Goal: Task Accomplishment & Management: Use online tool/utility

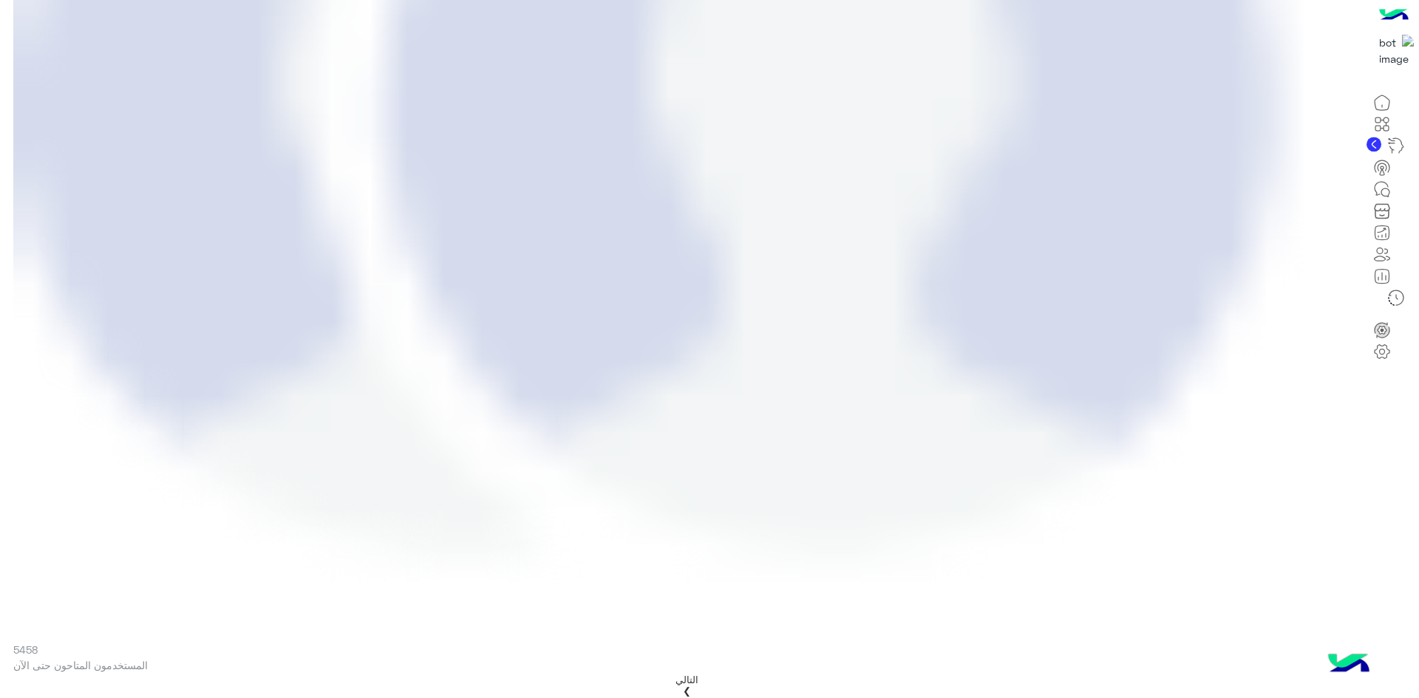
click at [1391, 198] on icon at bounding box center [1382, 189] width 18 height 18
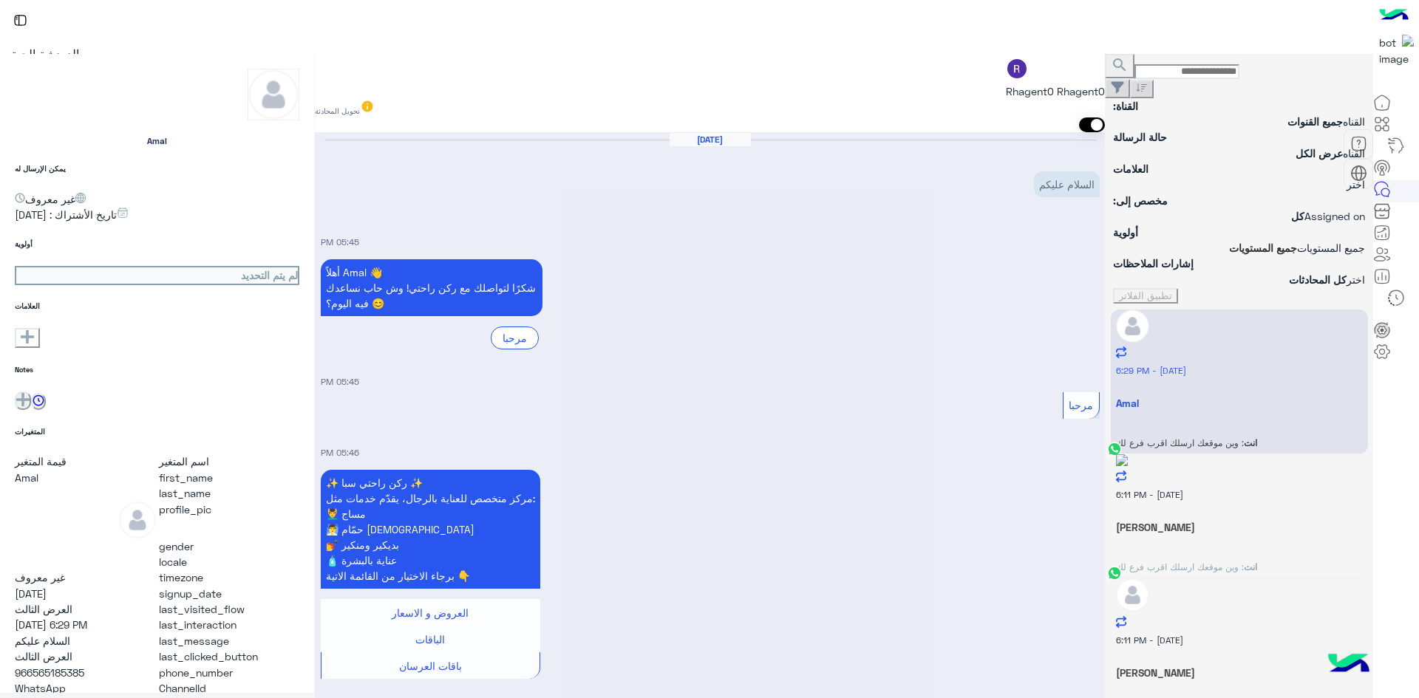
scroll to position [2298, 0]
click at [1391, 177] on icon at bounding box center [1382, 168] width 18 height 18
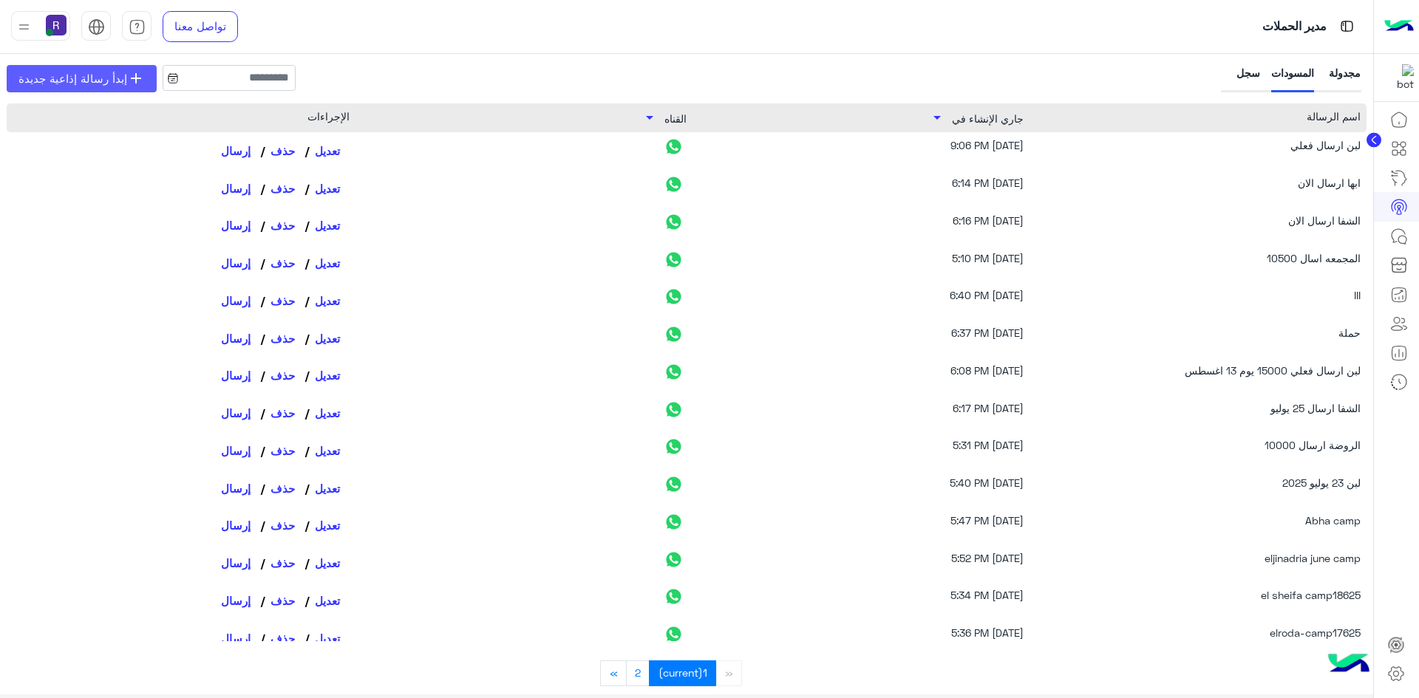
click at [117, 89] on link "add إبدأ رسالة إذاعية جديدة" at bounding box center [82, 78] width 150 height 27
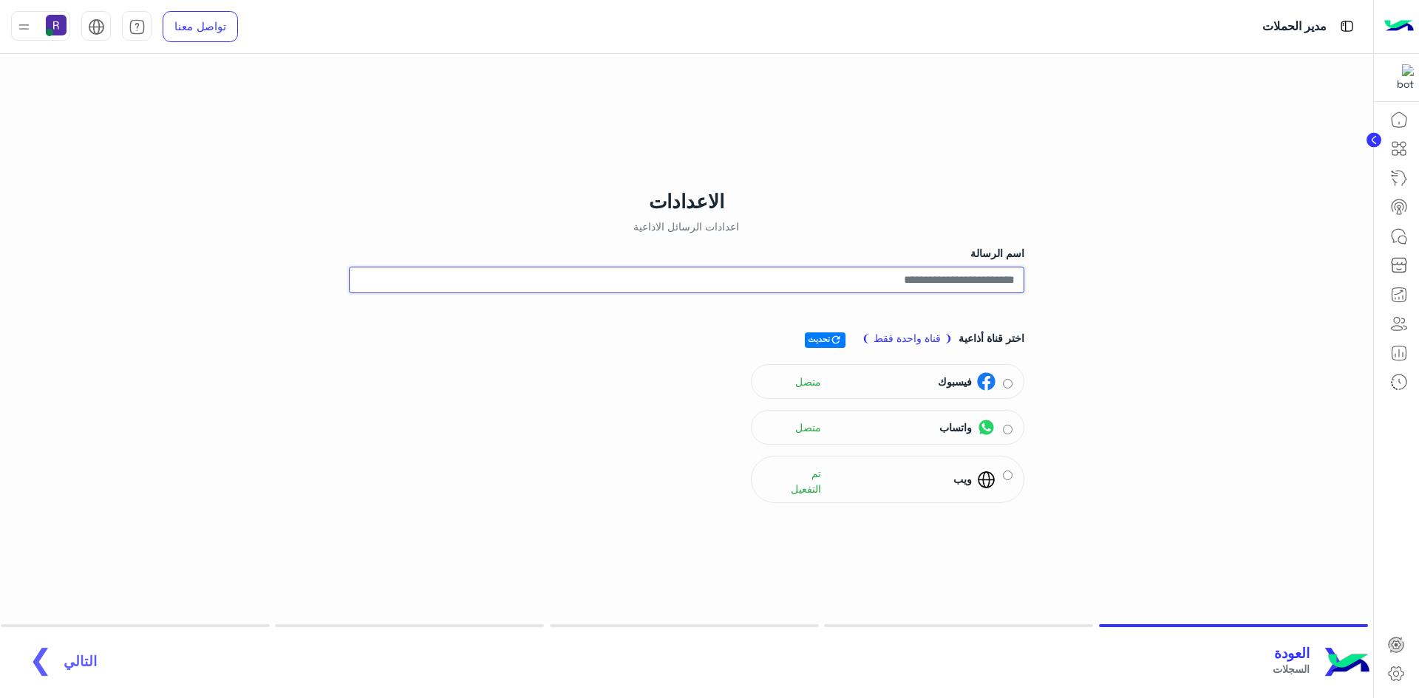
click at [986, 283] on input "اسم الرسالة" at bounding box center [686, 280] width 675 height 27
drag, startPoint x: 968, startPoint y: 280, endPoint x: 1096, endPoint y: 277, distance: 128.6
click at [1096, 277] on div "**********" at bounding box center [686, 366] width 1395 height 624
type input "*"
click at [1173, 264] on div "الاعدادات اعدادات الرسائل الاذاعية اسم الرسالة اسم الرسالة الإذاعية مطلوب اختر …" at bounding box center [686, 366] width 1395 height 624
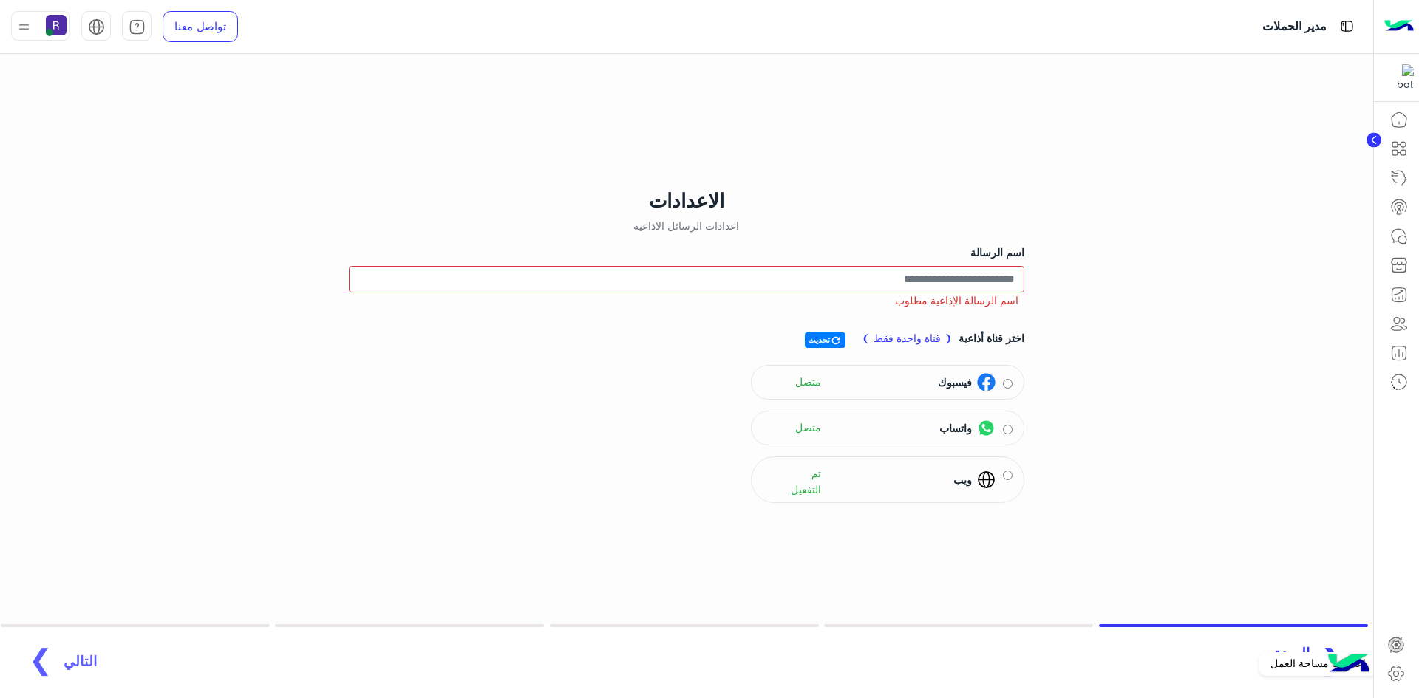
click at [1394, 672] on icon at bounding box center [1395, 674] width 5 height 5
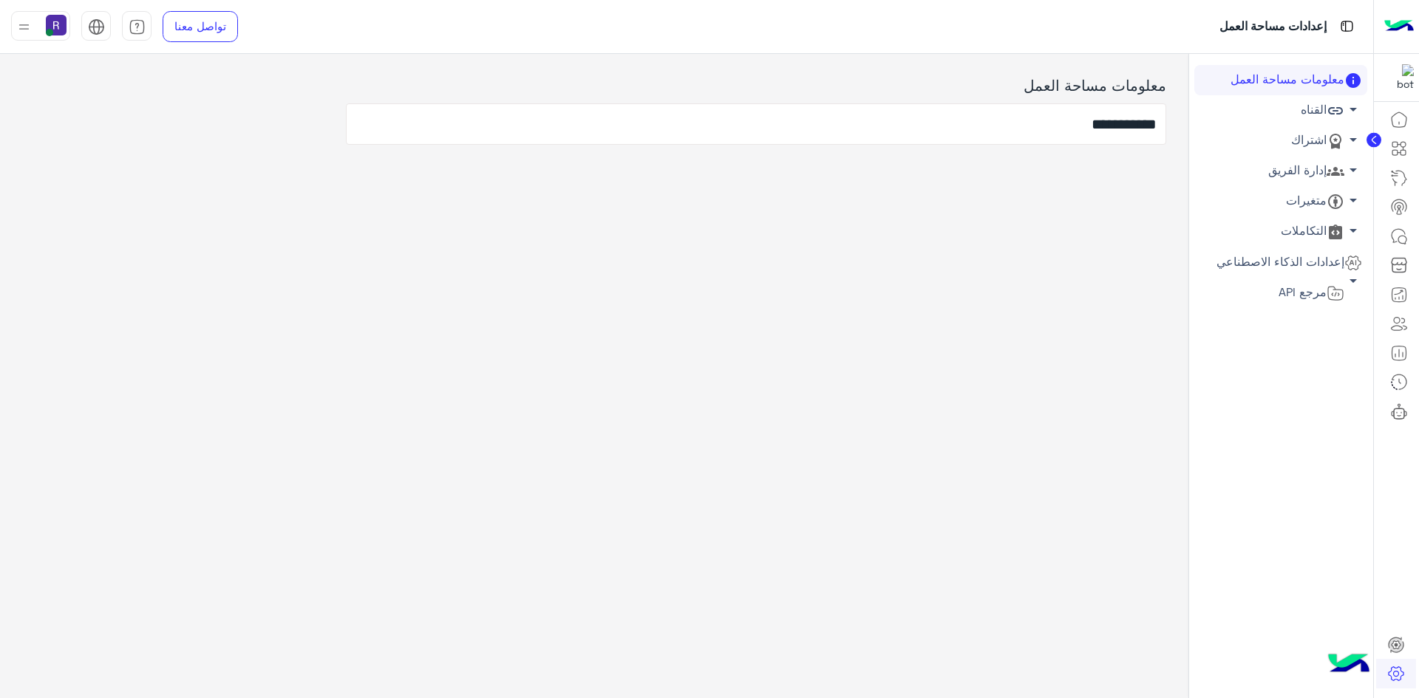
click at [1308, 143] on link "اشتراك arrow_drop_down" at bounding box center [1280, 141] width 173 height 30
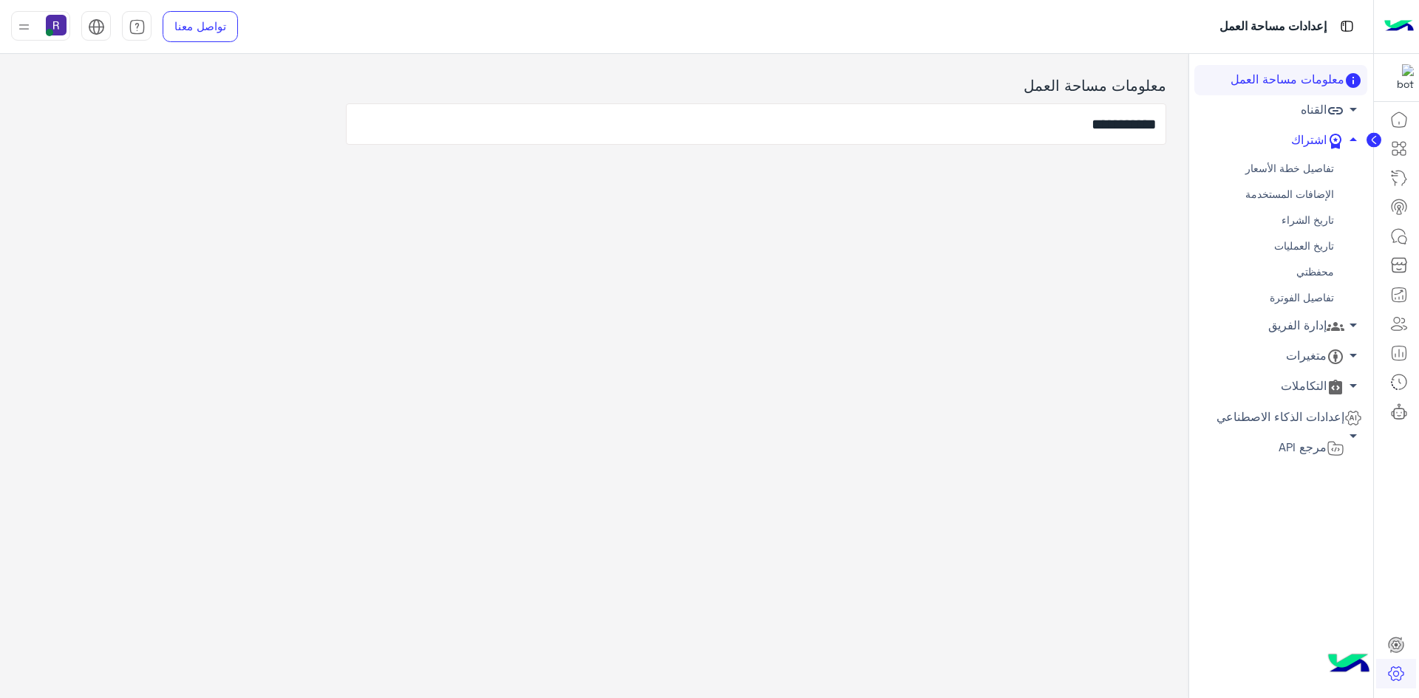
click at [1306, 277] on link "محفظتي" at bounding box center [1280, 272] width 173 height 26
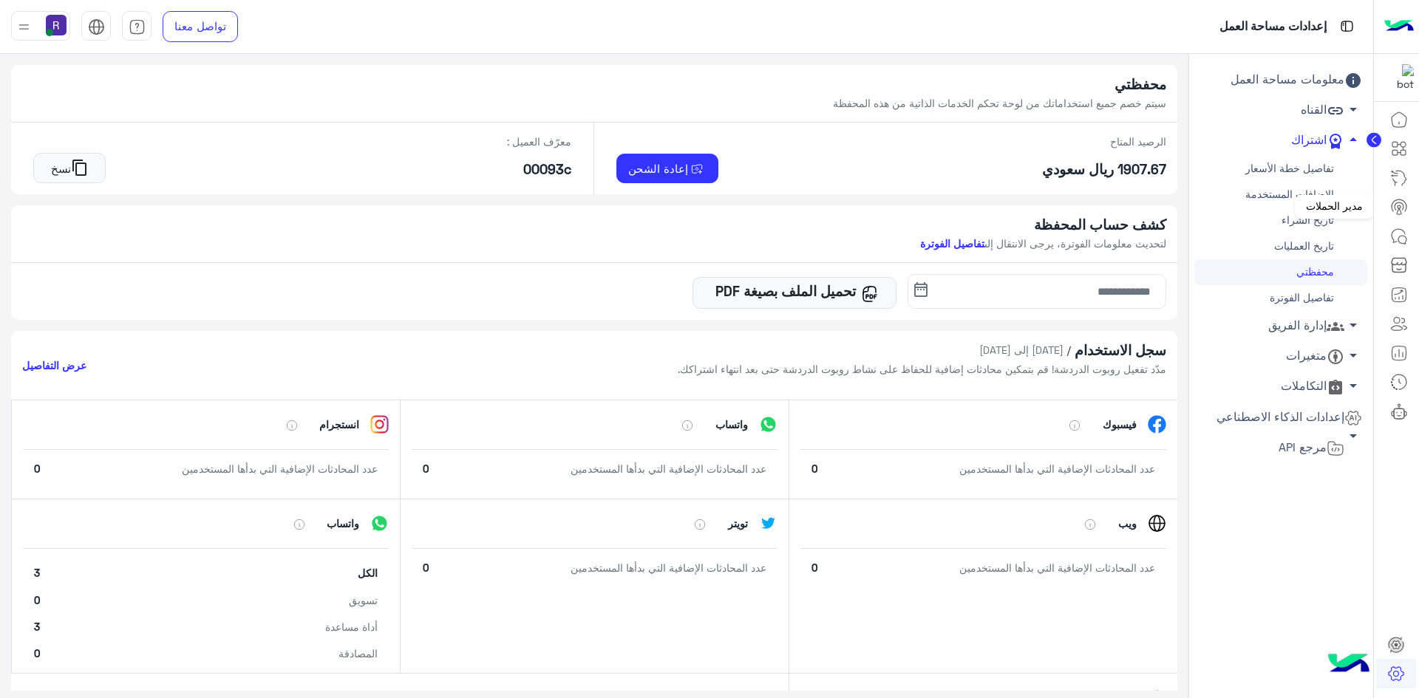
click at [1403, 202] on icon at bounding box center [1398, 205] width 15 height 12
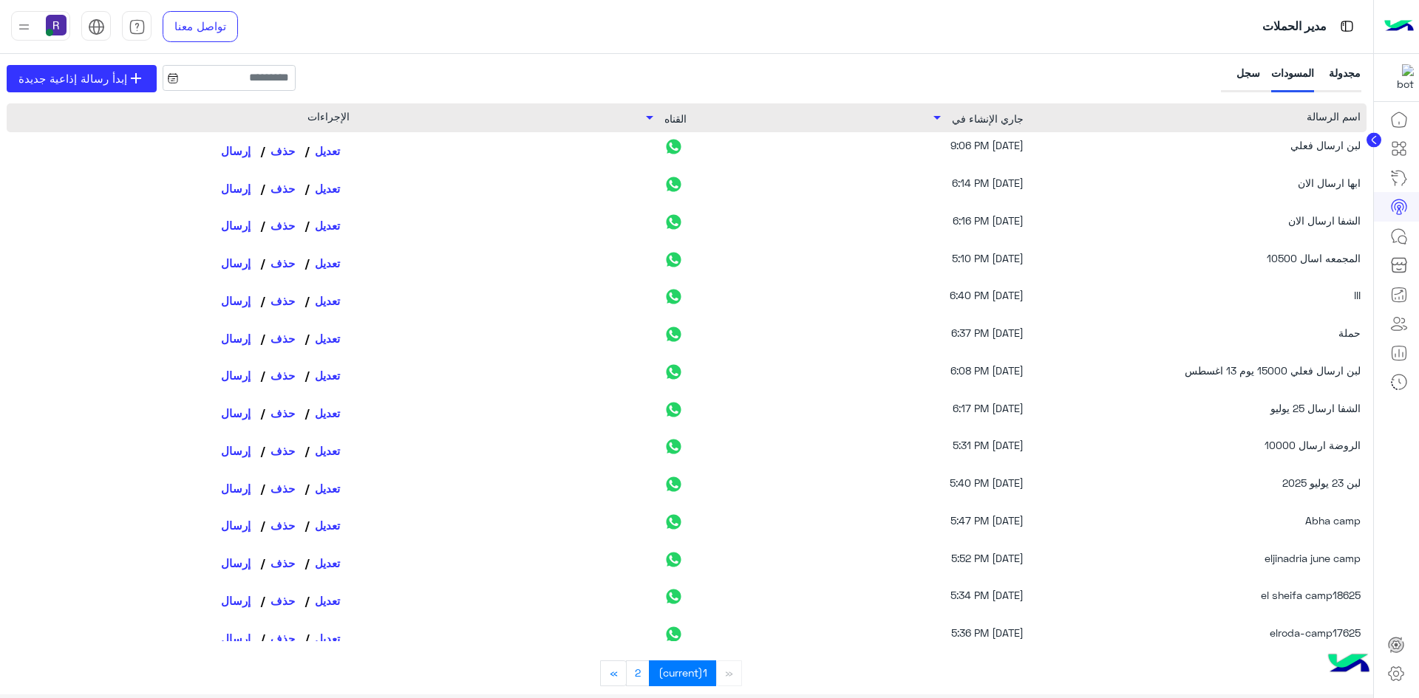
click at [1246, 73] on div "سجل" at bounding box center [1242, 78] width 36 height 27
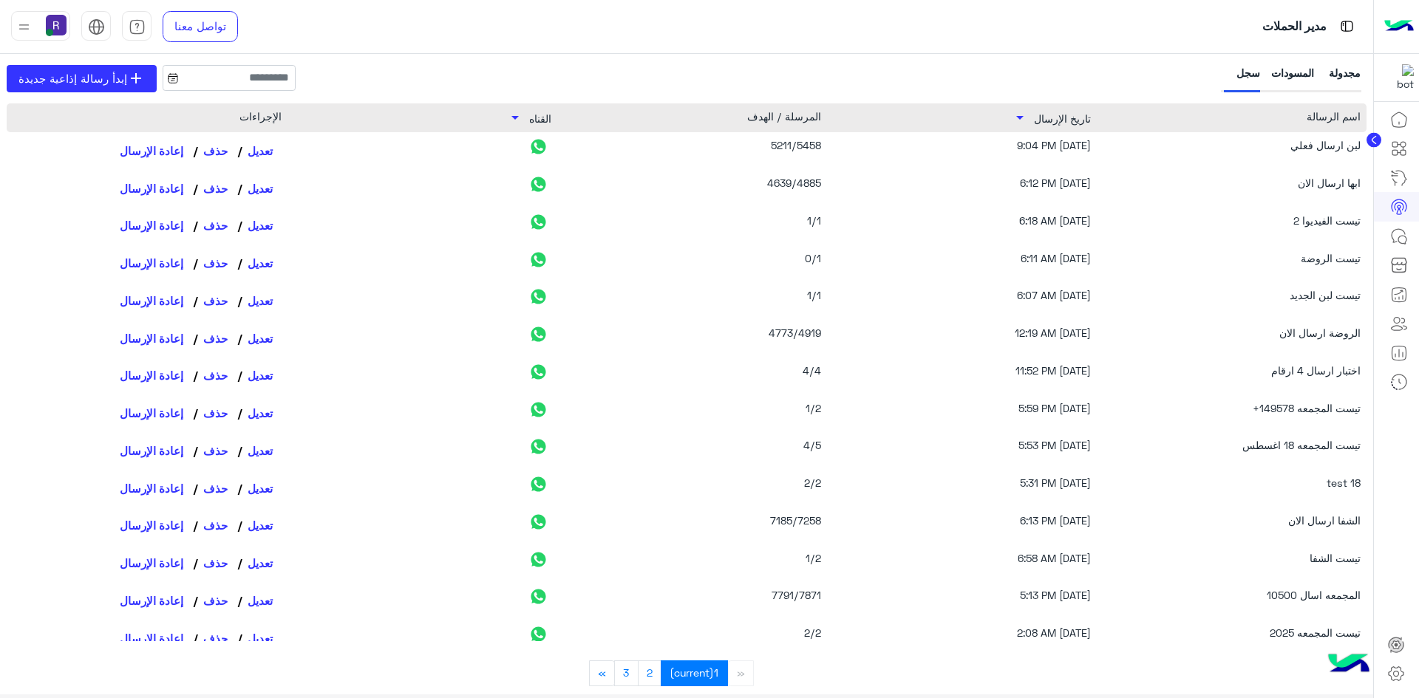
click at [1276, 81] on div "المسودات" at bounding box center [1292, 78] width 43 height 27
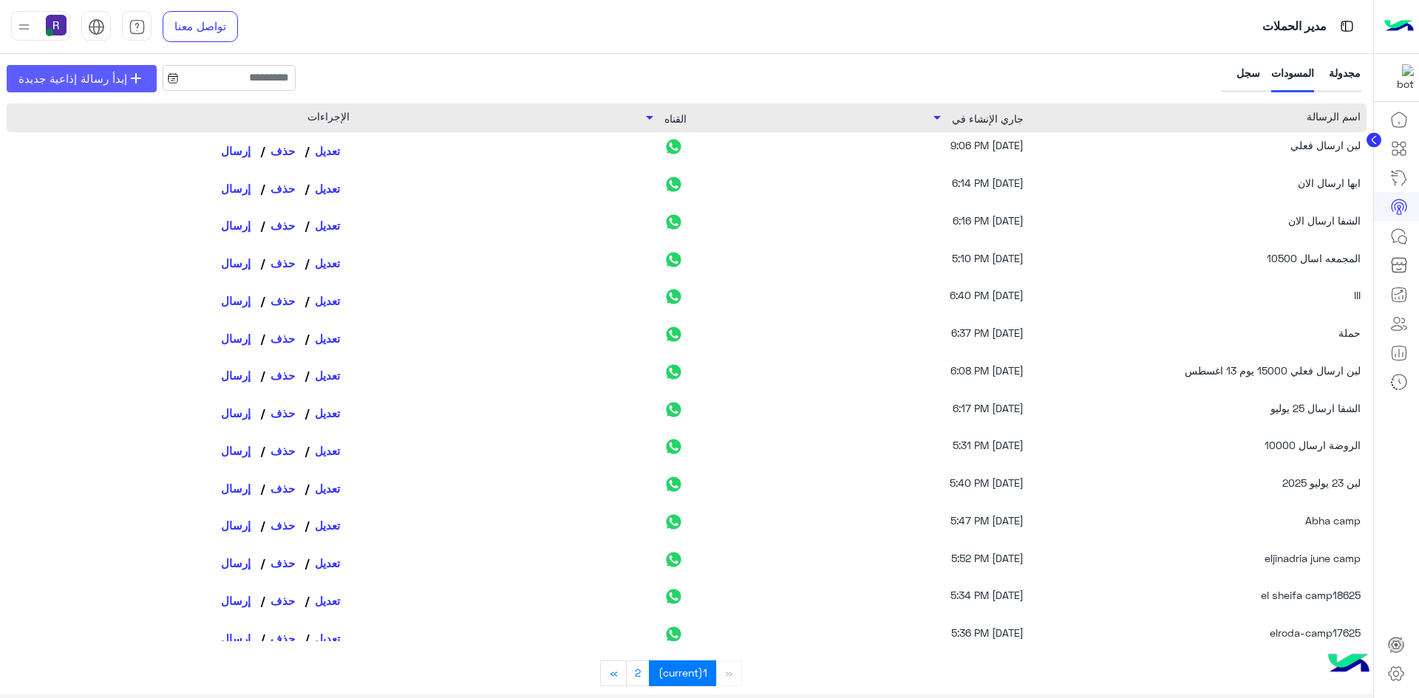
click at [96, 87] on link "add إبدأ رسالة إذاعية جديدة" at bounding box center [82, 78] width 150 height 27
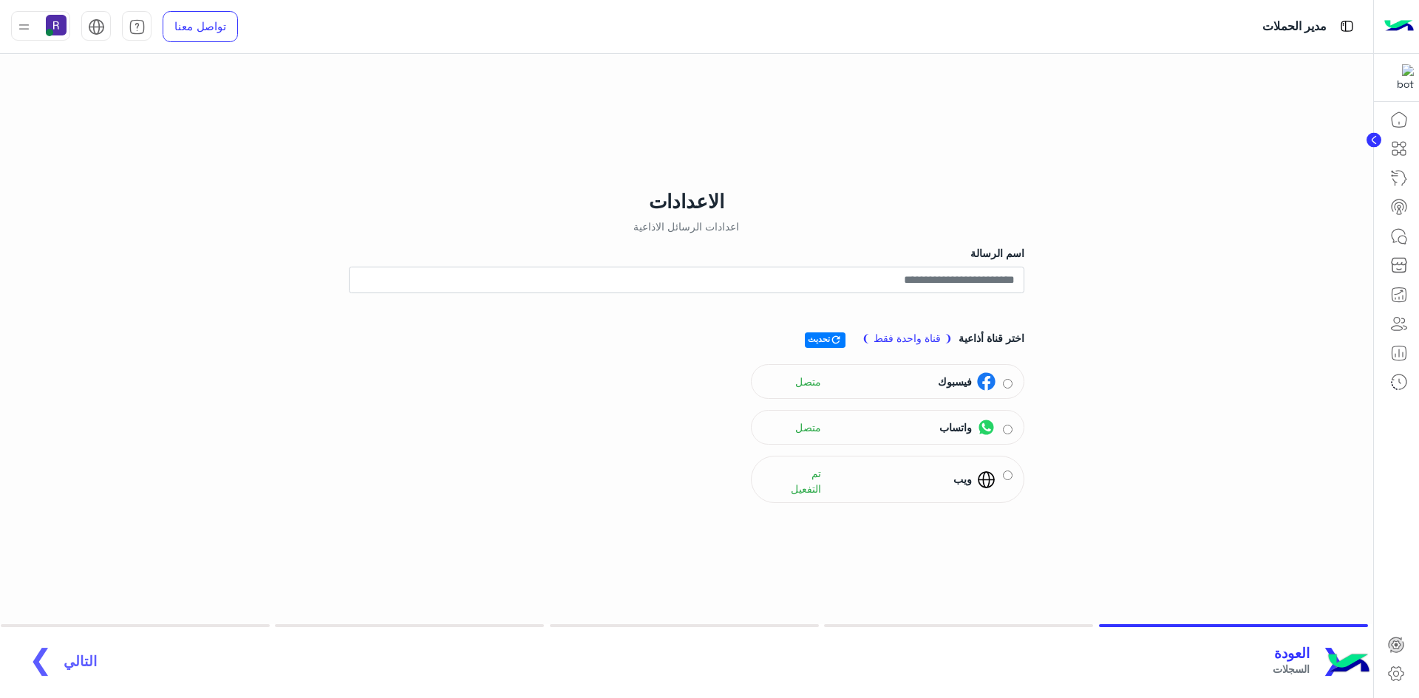
click at [974, 352] on div "اختر قناة أذاعية ❨ قناة واحدة فقط ❩ refresh تحديث فيسبوك متصل واتساب متصل ويب ت…" at bounding box center [686, 414] width 675 height 190
click at [986, 285] on input "اسم الرسالة" at bounding box center [686, 280] width 675 height 27
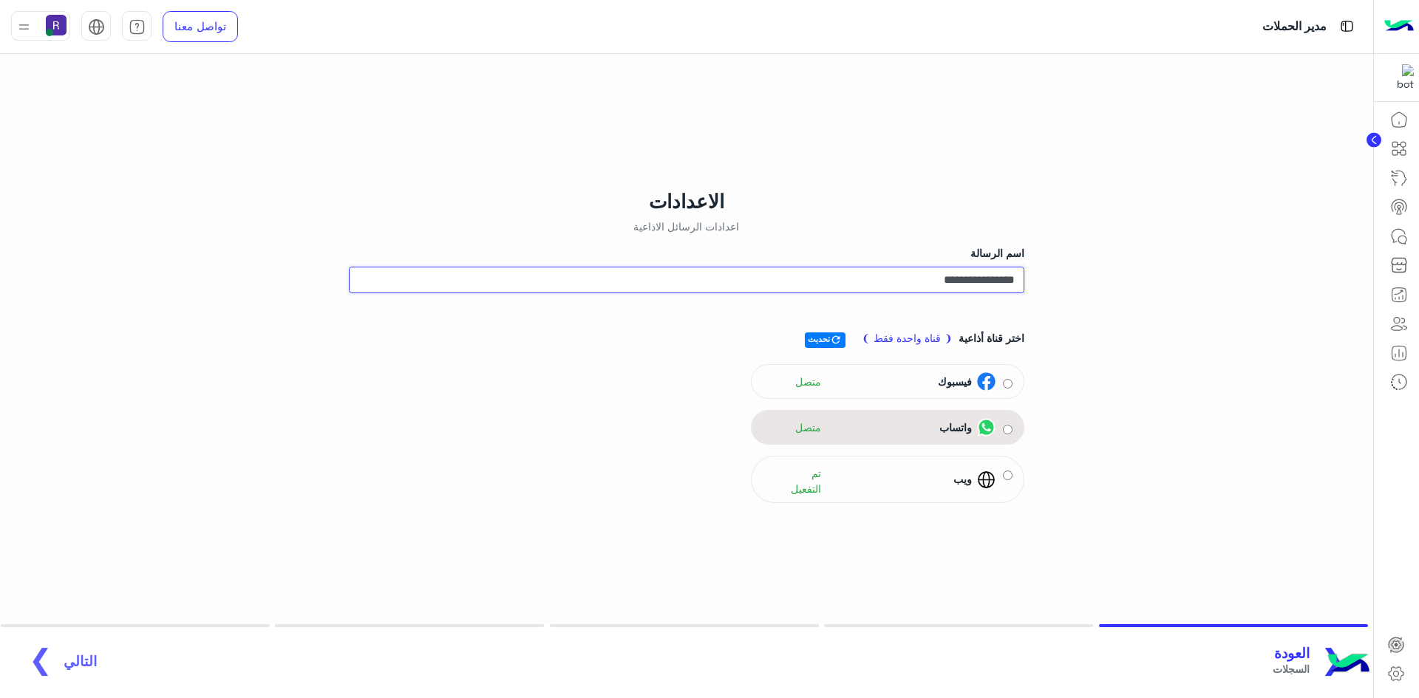
type input "**********"
click at [992, 423] on img at bounding box center [986, 427] width 18 height 18
click at [75, 656] on span "التالي" at bounding box center [80, 653] width 33 height 17
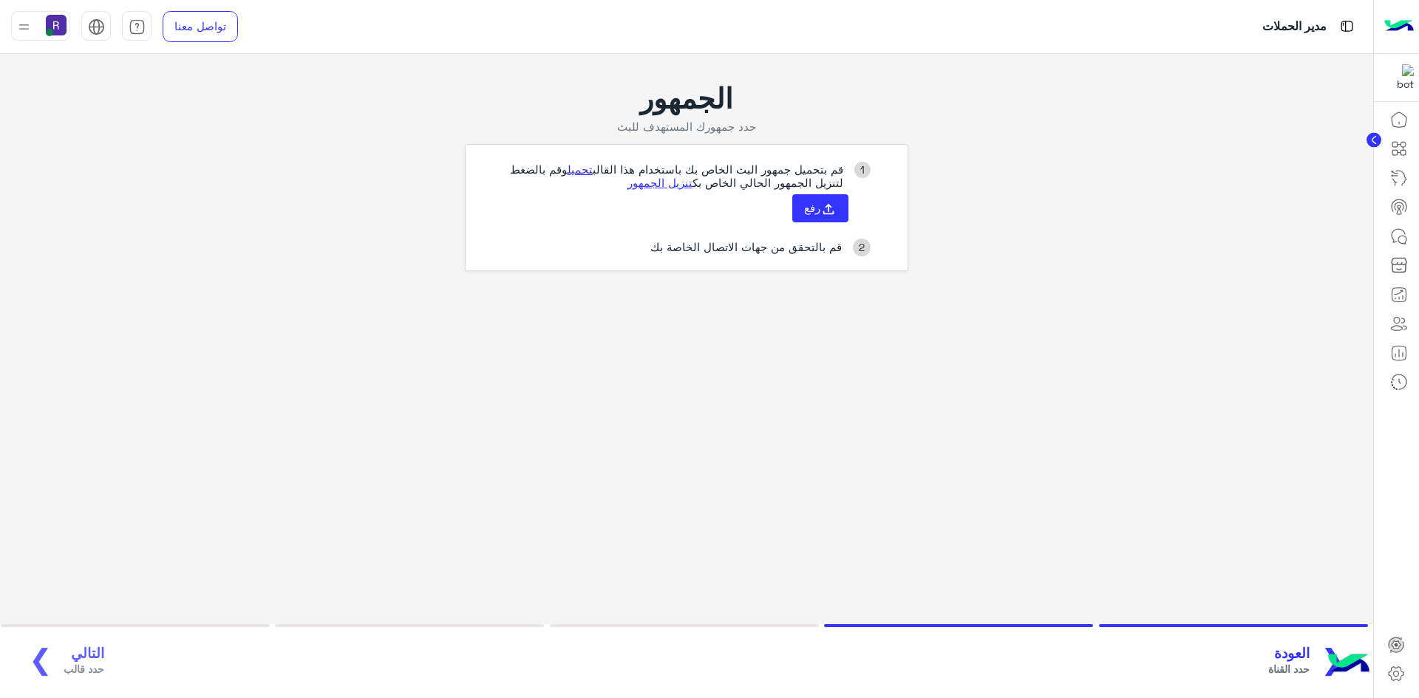
click at [573, 171] on link "تحميل" at bounding box center [579, 169] width 25 height 13
click at [828, 214] on use at bounding box center [828, 209] width 11 height 11
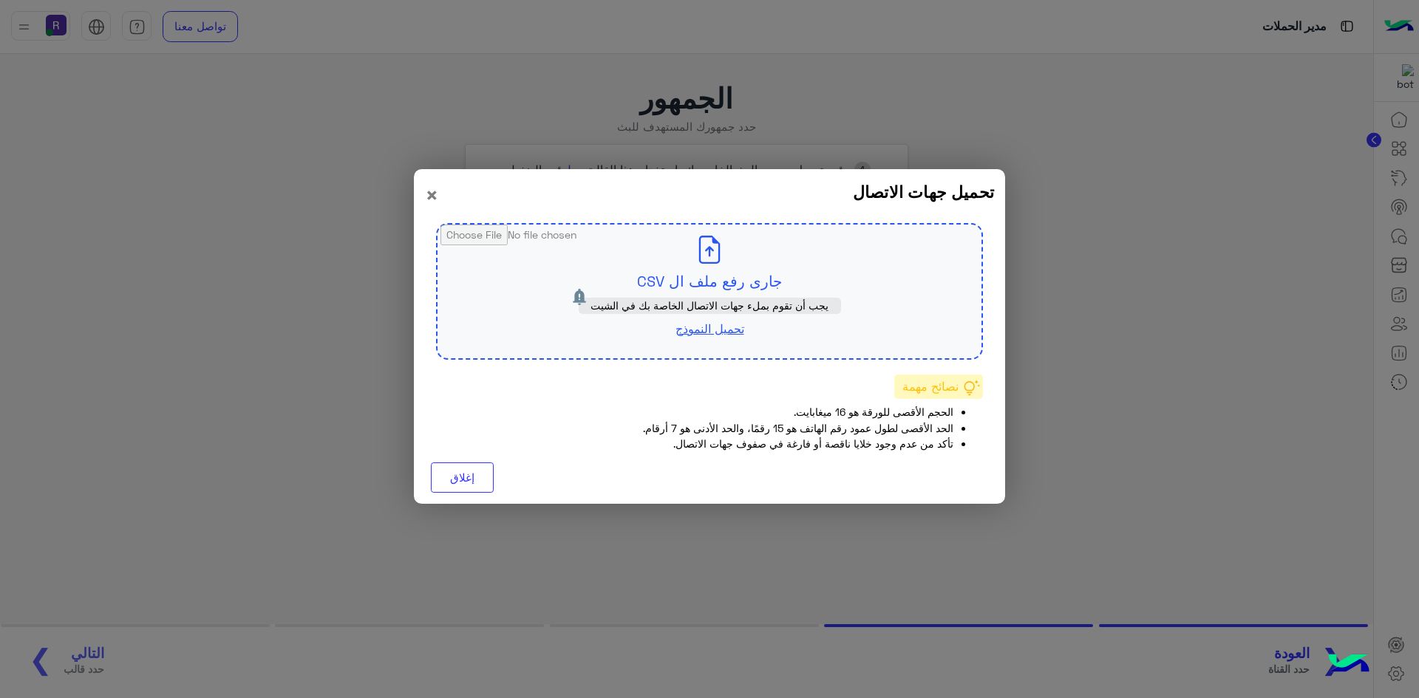
click at [701, 270] on input "file" at bounding box center [709, 292] width 544 height 134
type input "**********"
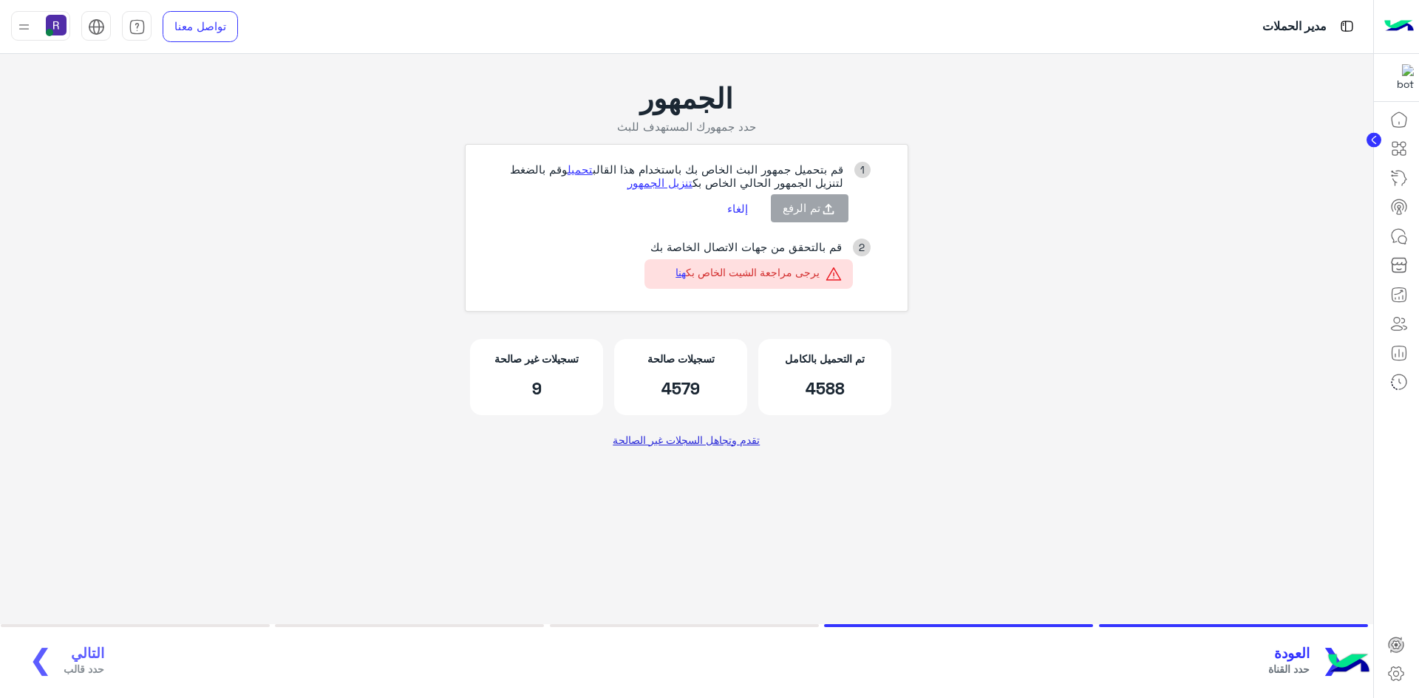
click at [734, 439] on link "تقدم وتجاهل السجلات غير الصالحة" at bounding box center [686, 439] width 158 height 27
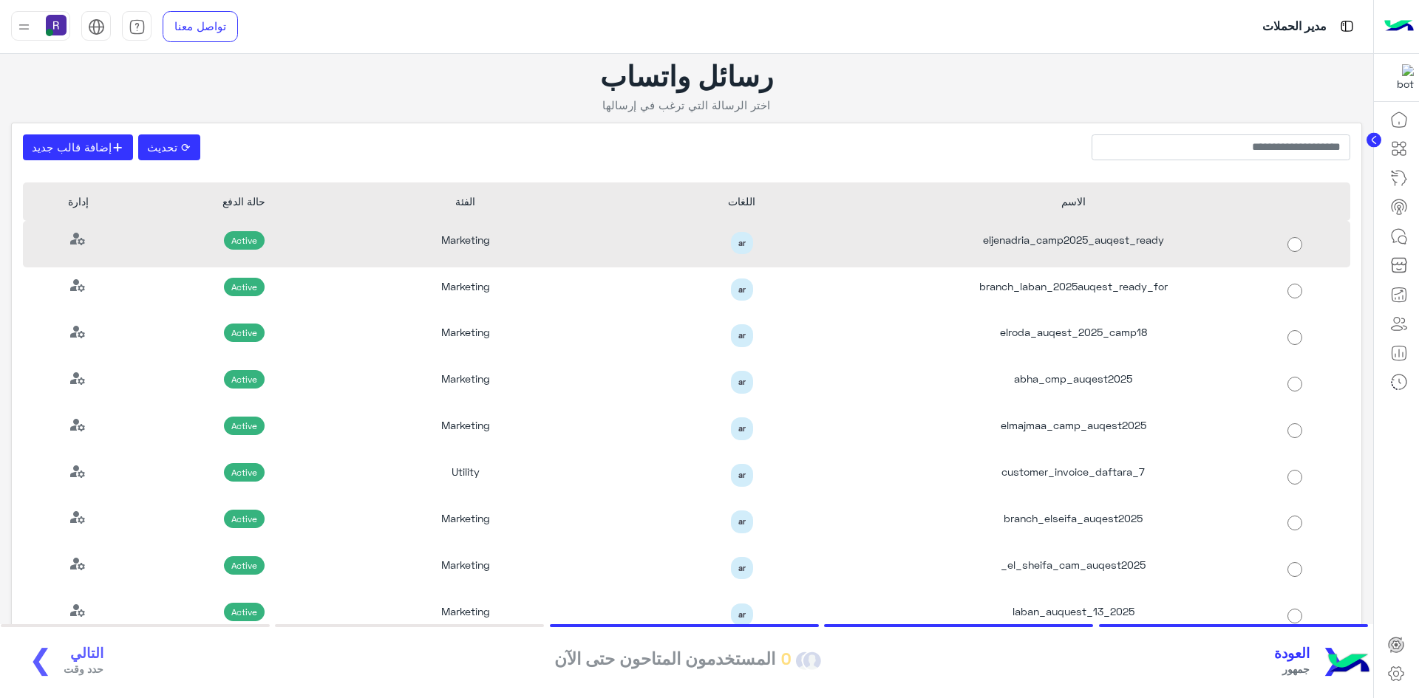
click at [1232, 252] on div "eljenadria_camp2025_auqest_ready" at bounding box center [1073, 244] width 332 height 47
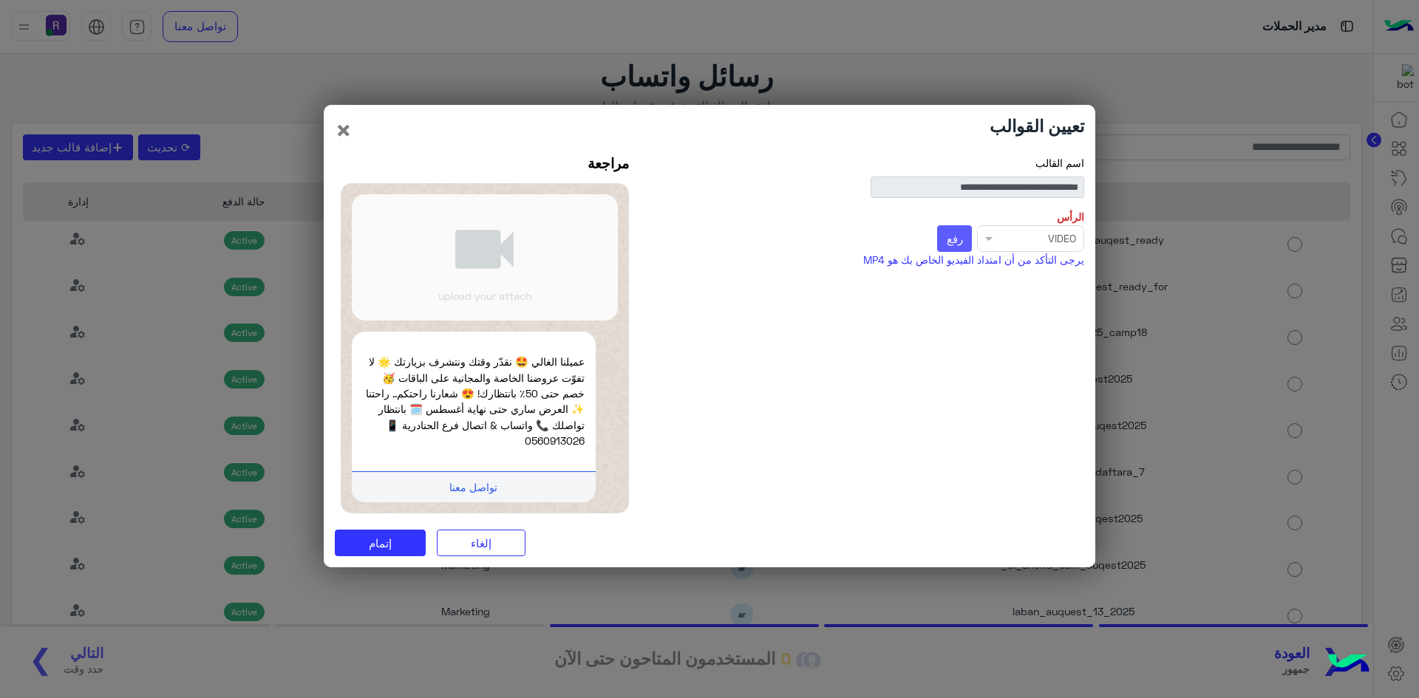
click at [955, 242] on span "رفع" at bounding box center [954, 238] width 16 height 13
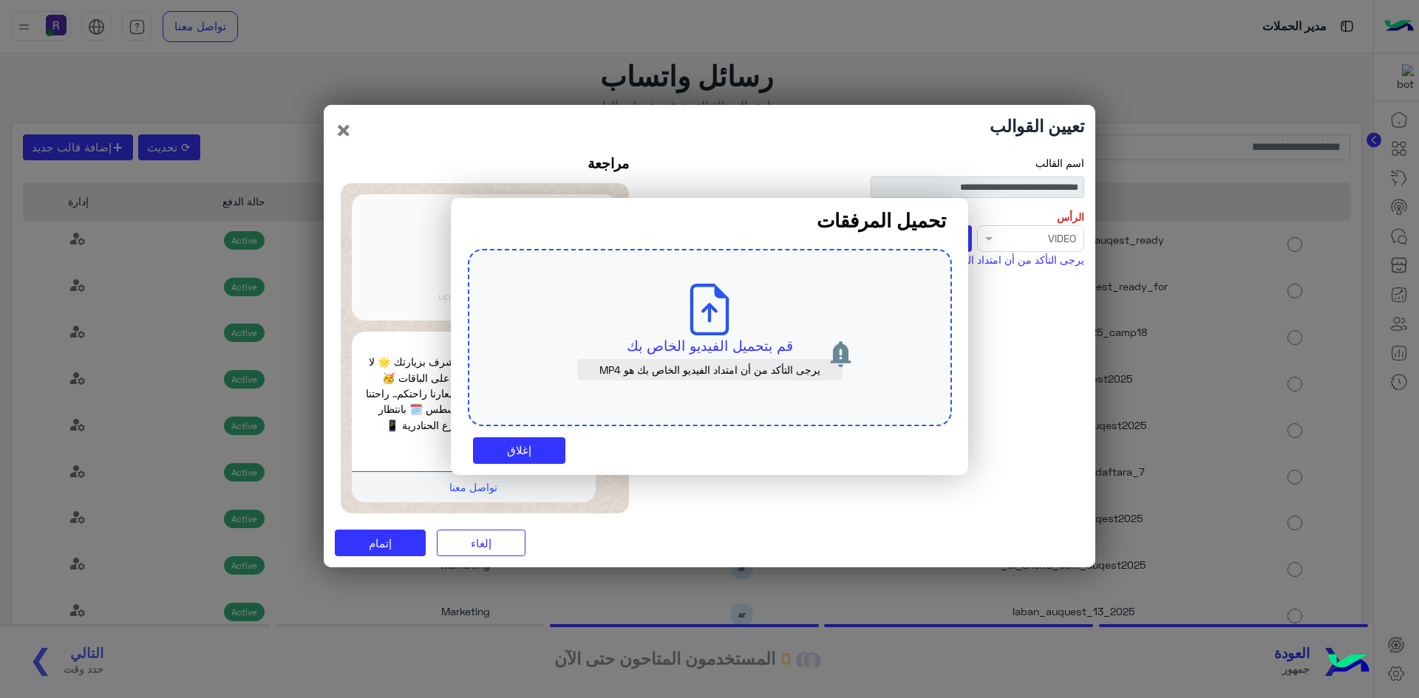
click at [741, 348] on p "قم بتحميل الفيديو الخاص بك" at bounding box center [709, 345] width 414 height 21
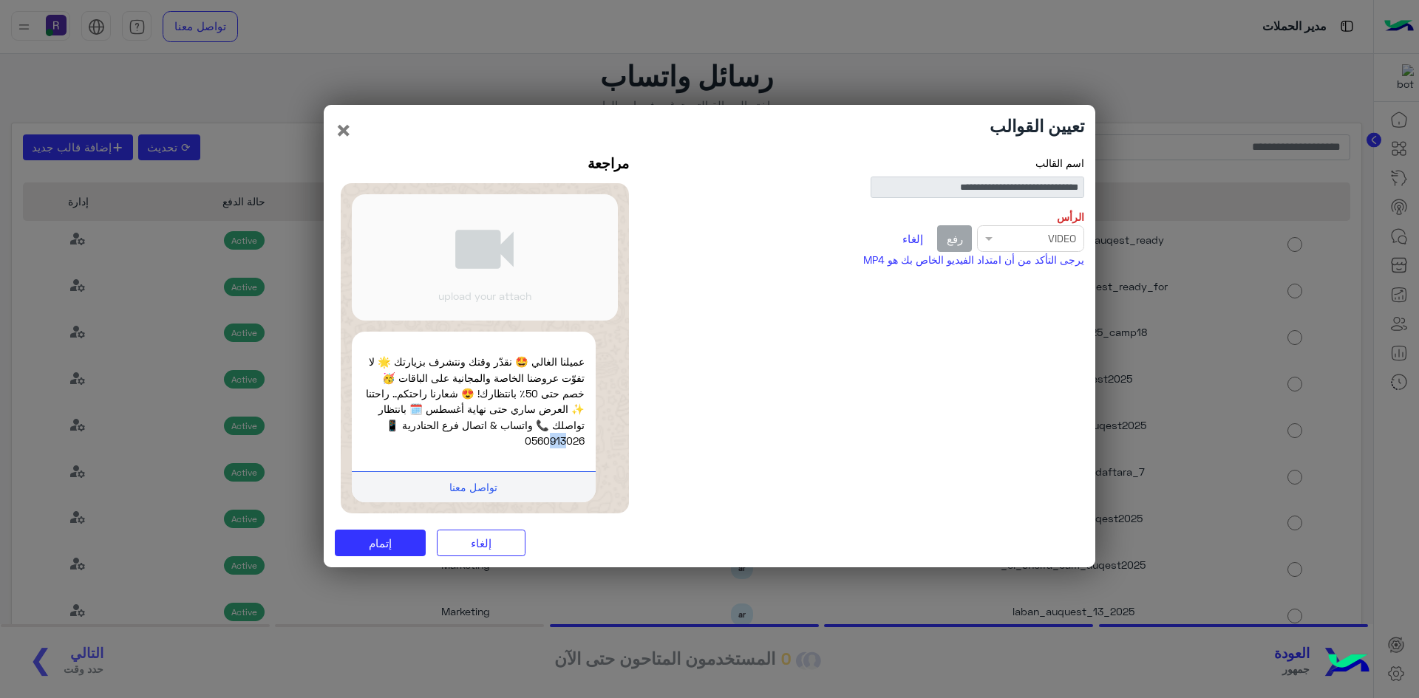
drag, startPoint x: 541, startPoint y: 440, endPoint x: 558, endPoint y: 440, distance: 17.0
click at [558, 440] on p "عميلنا الغالي 🤩 نقدّر وقتك ونتشرف بزيارتك 🌟 لا تفوّت عروضنا الخاصة والمجانية عل…" at bounding box center [474, 401] width 222 height 95
click at [386, 553] on button "إتمام" at bounding box center [380, 543] width 91 height 27
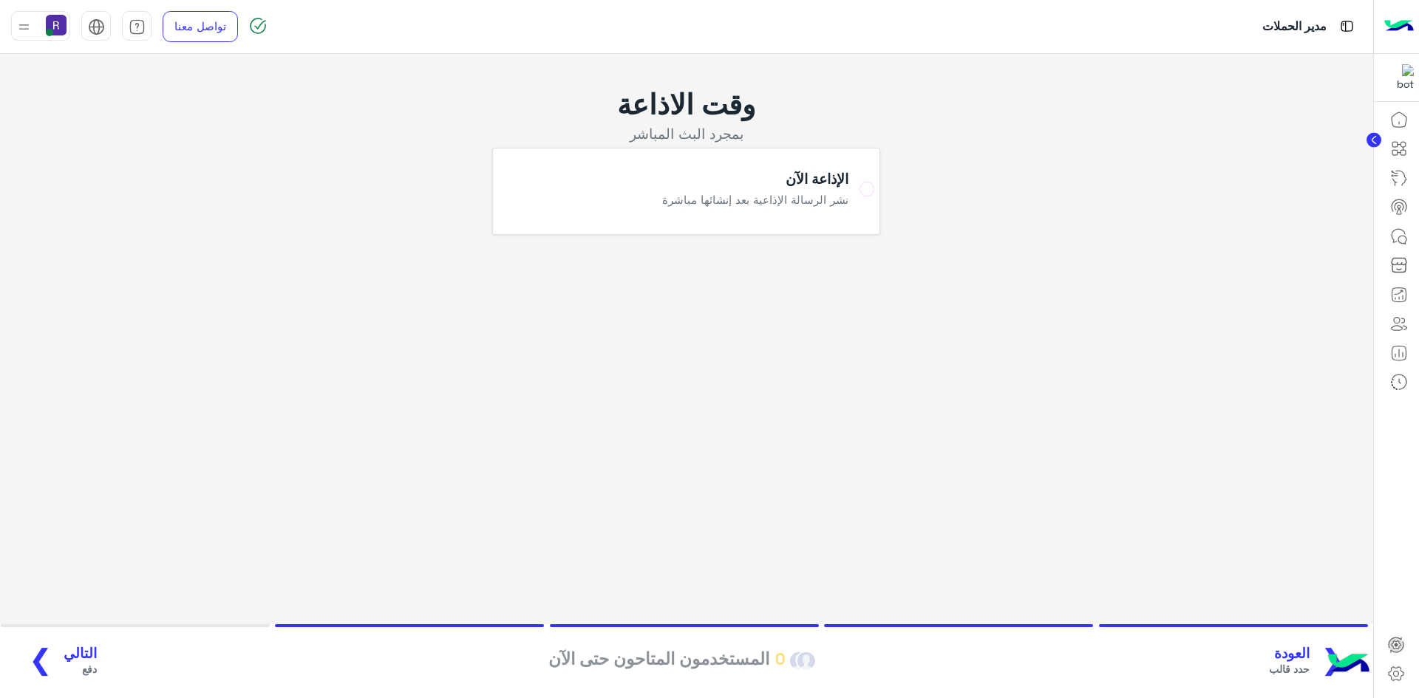
click at [72, 649] on span "التالي" at bounding box center [80, 653] width 33 height 17
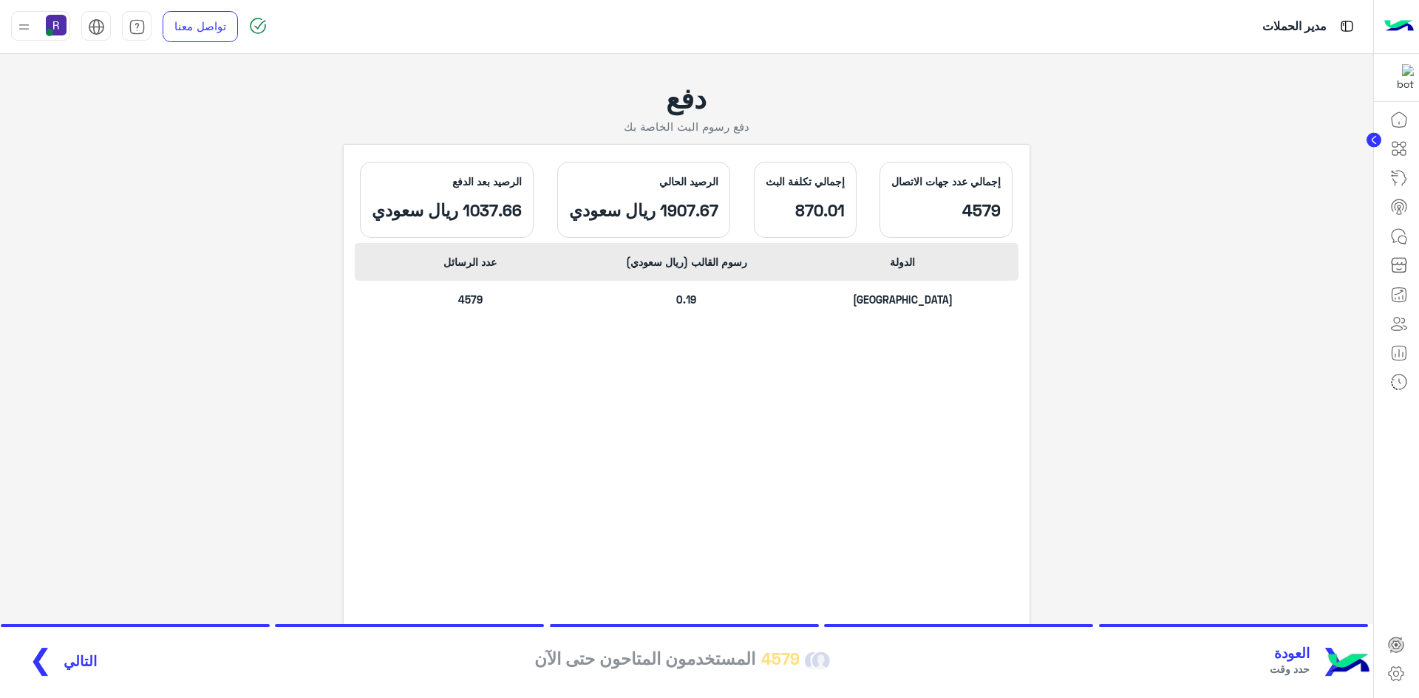
click at [81, 655] on span "التالي" at bounding box center [80, 661] width 33 height 17
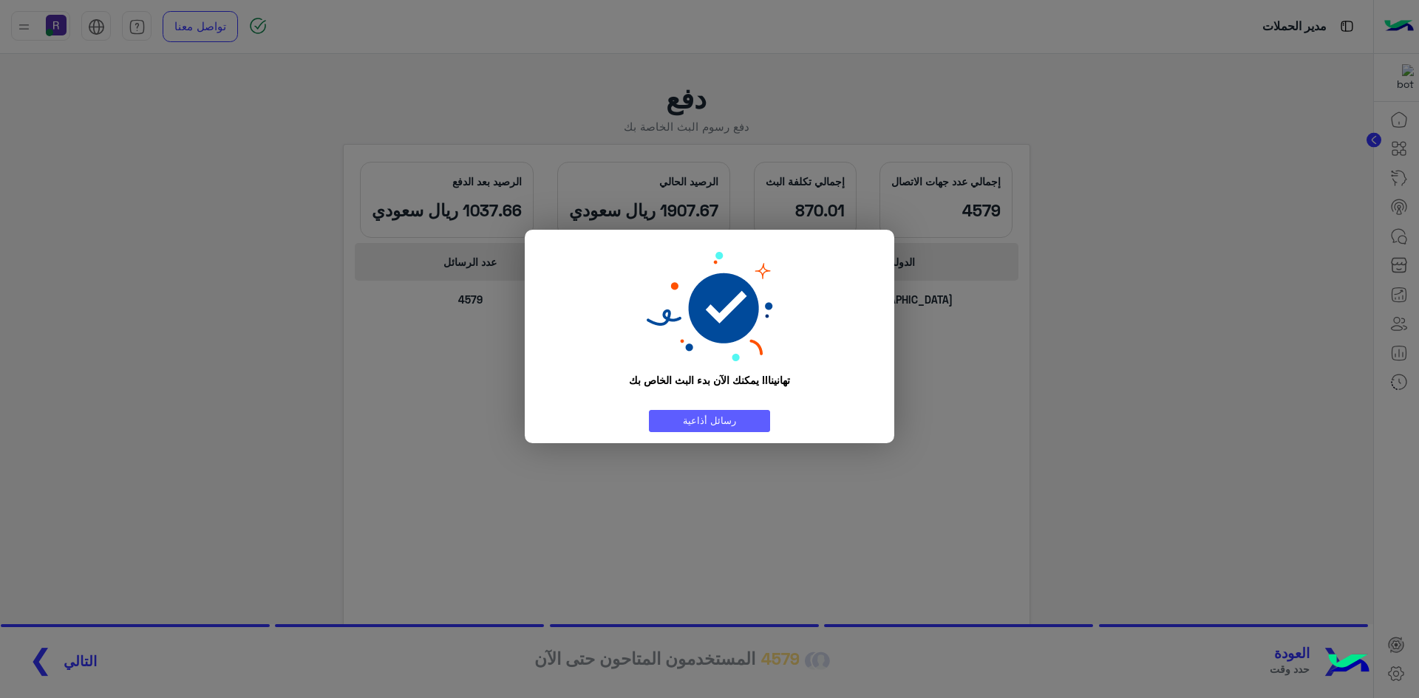
click at [746, 417] on link "رسائل أذاعية" at bounding box center [709, 420] width 121 height 21
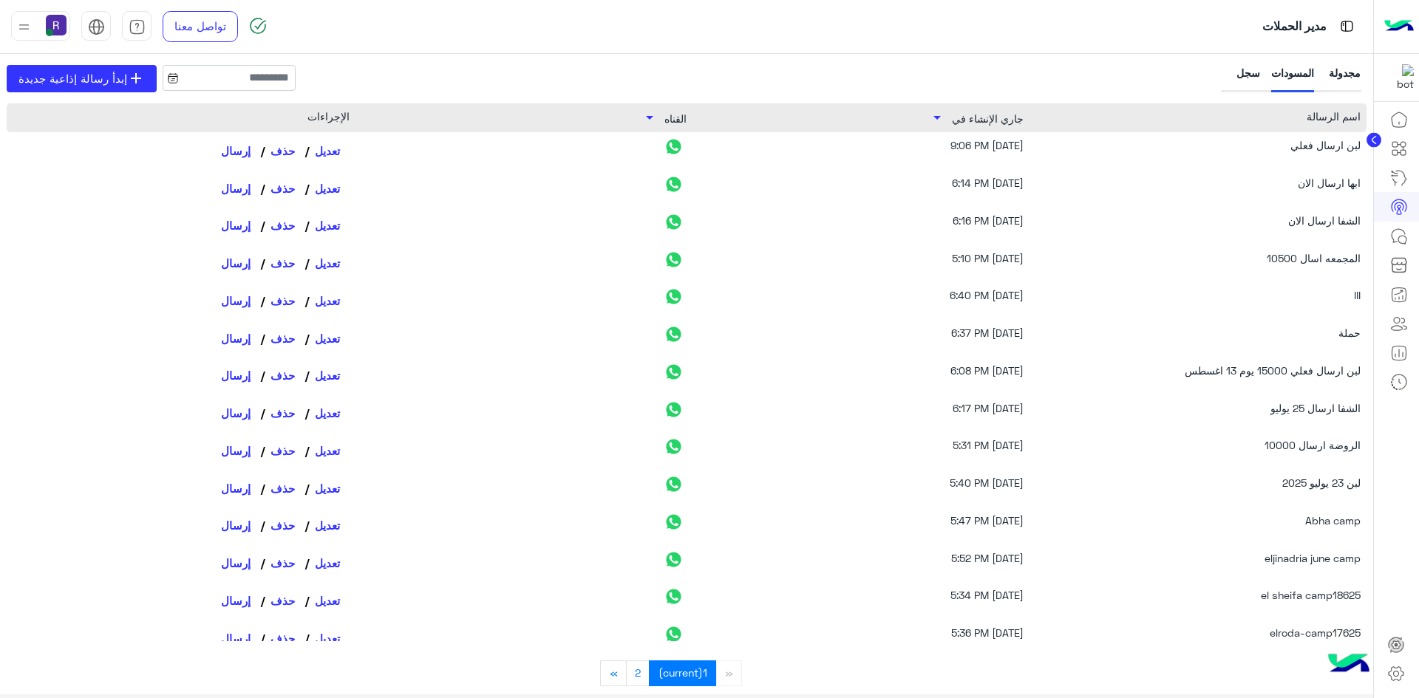
click at [1235, 76] on div "سجل" at bounding box center [1242, 78] width 36 height 27
